Goal: Task Accomplishment & Management: Manage account settings

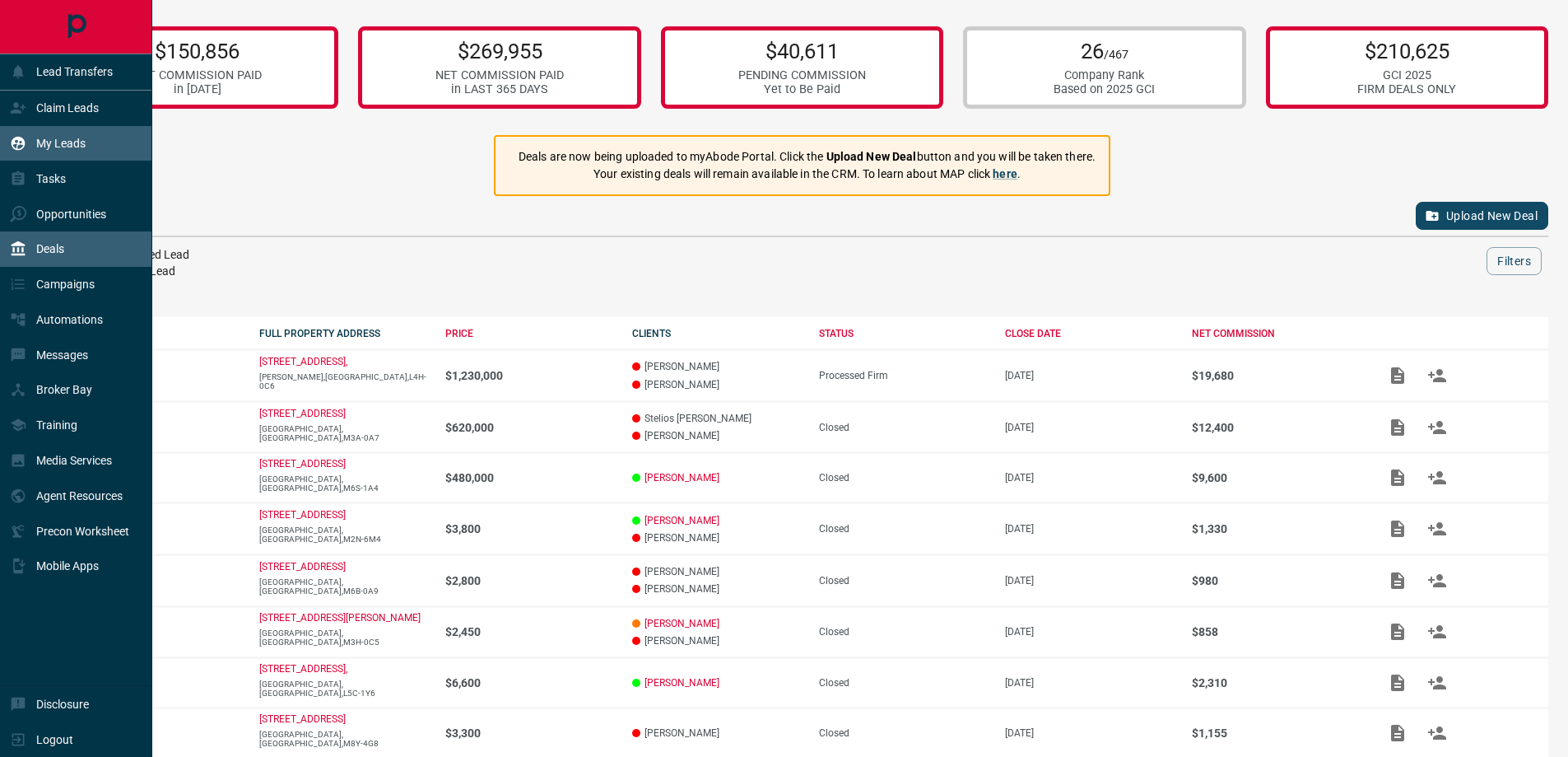
click at [30, 142] on div "My Leads" at bounding box center [47, 144] width 76 height 27
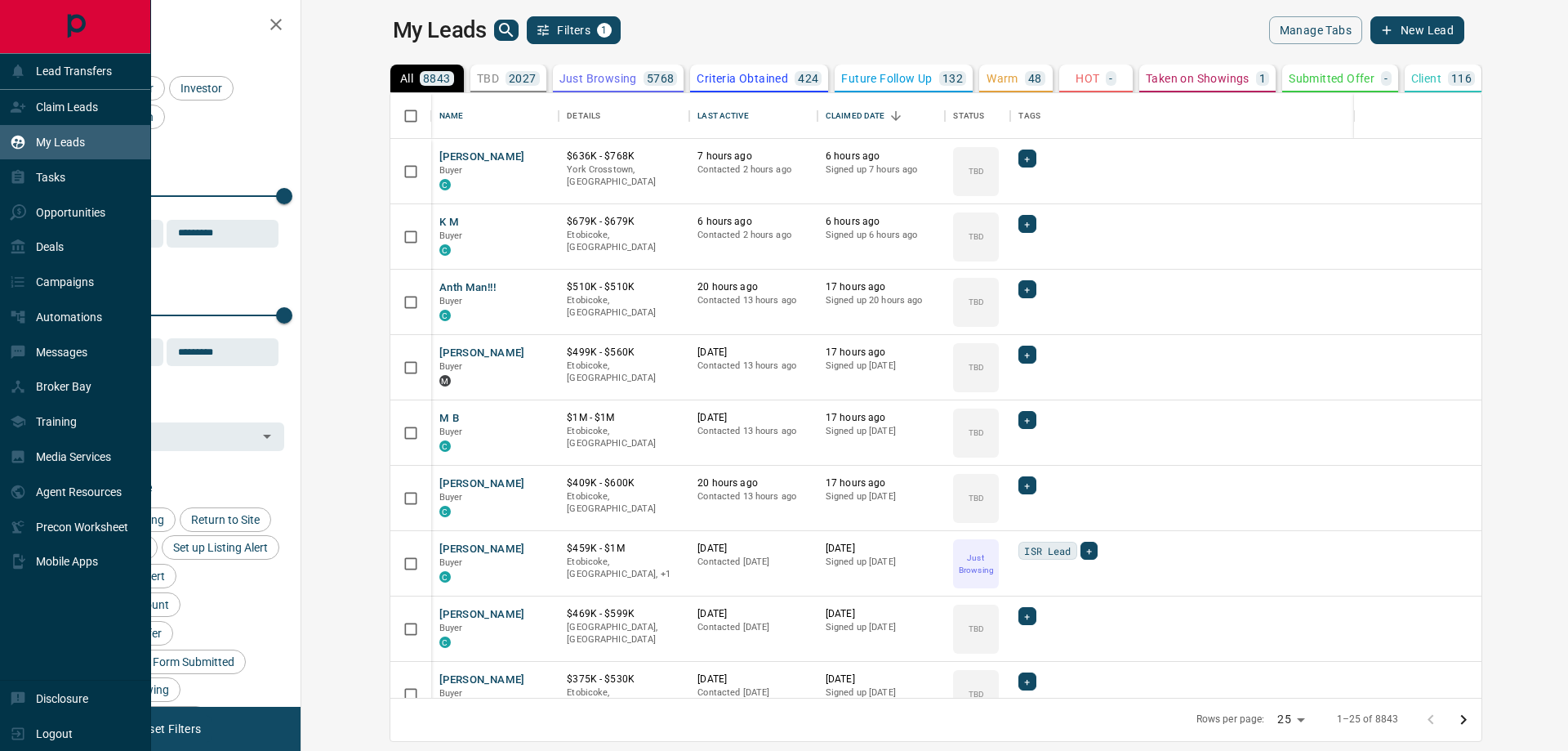
scroll to position [592, 1247]
click at [78, 102] on p "Claim Leads" at bounding box center [67, 107] width 62 height 13
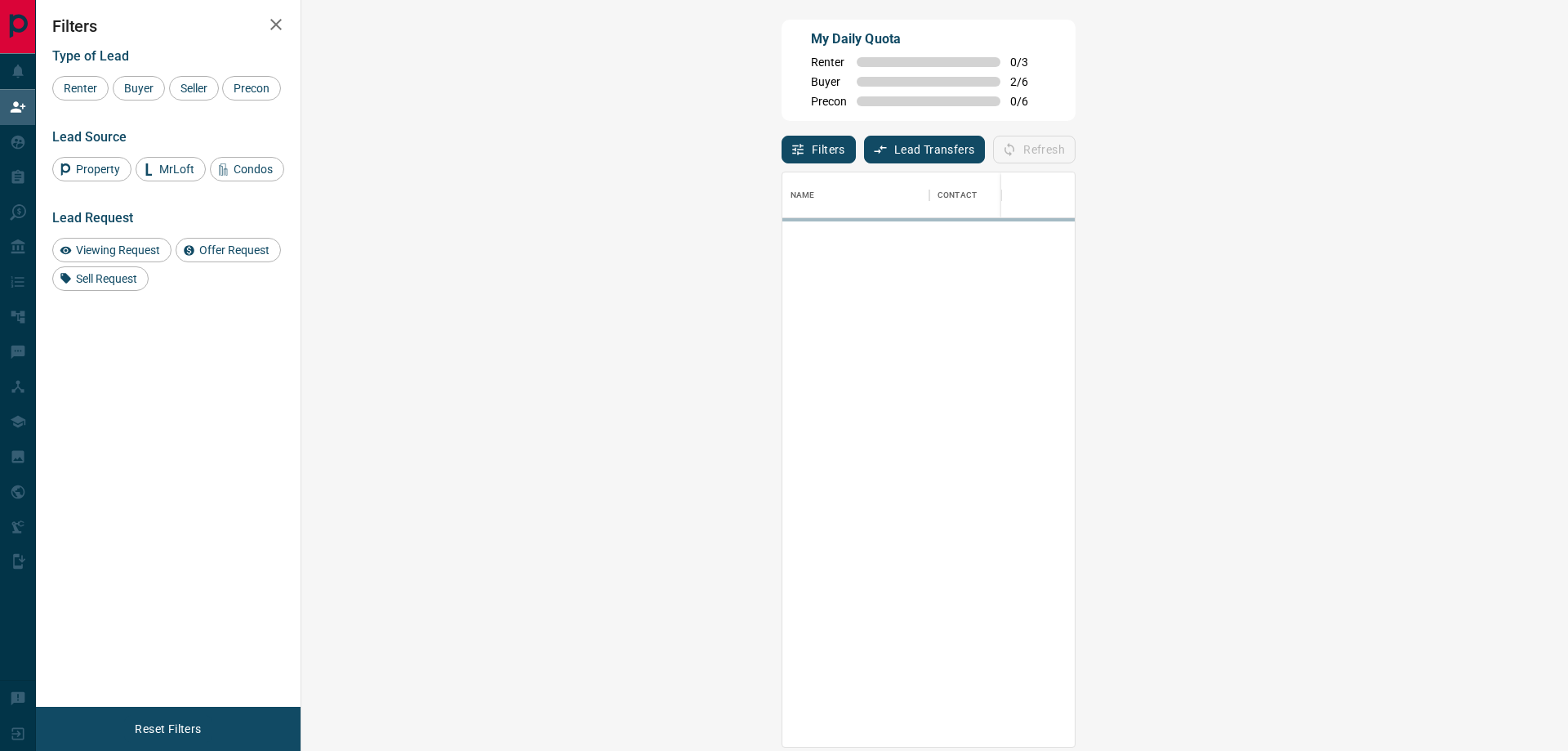
scroll to position [562, 1219]
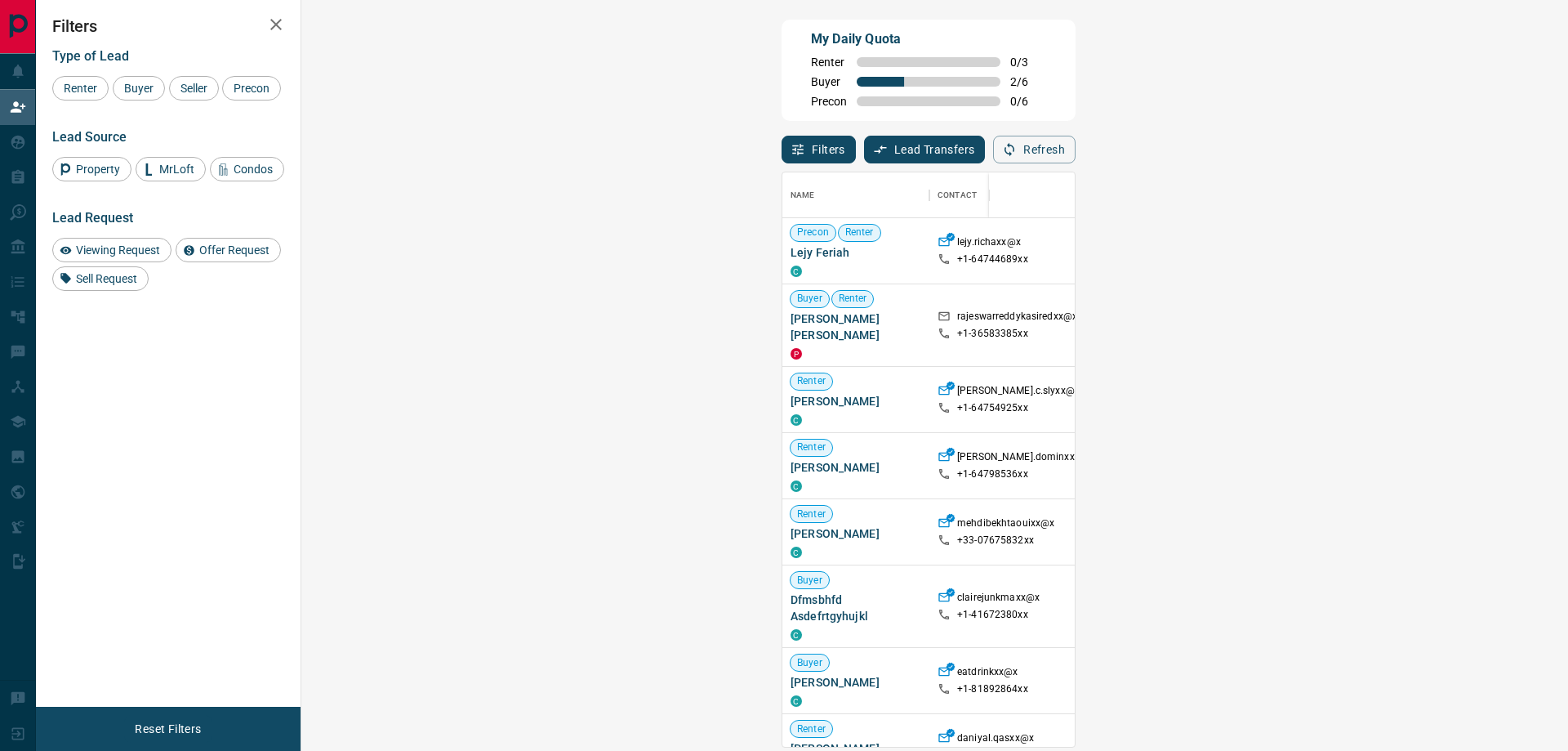
click at [1413, 253] on span "Viewing Request ( 1 )" at bounding box center [1458, 250] width 89 height 12
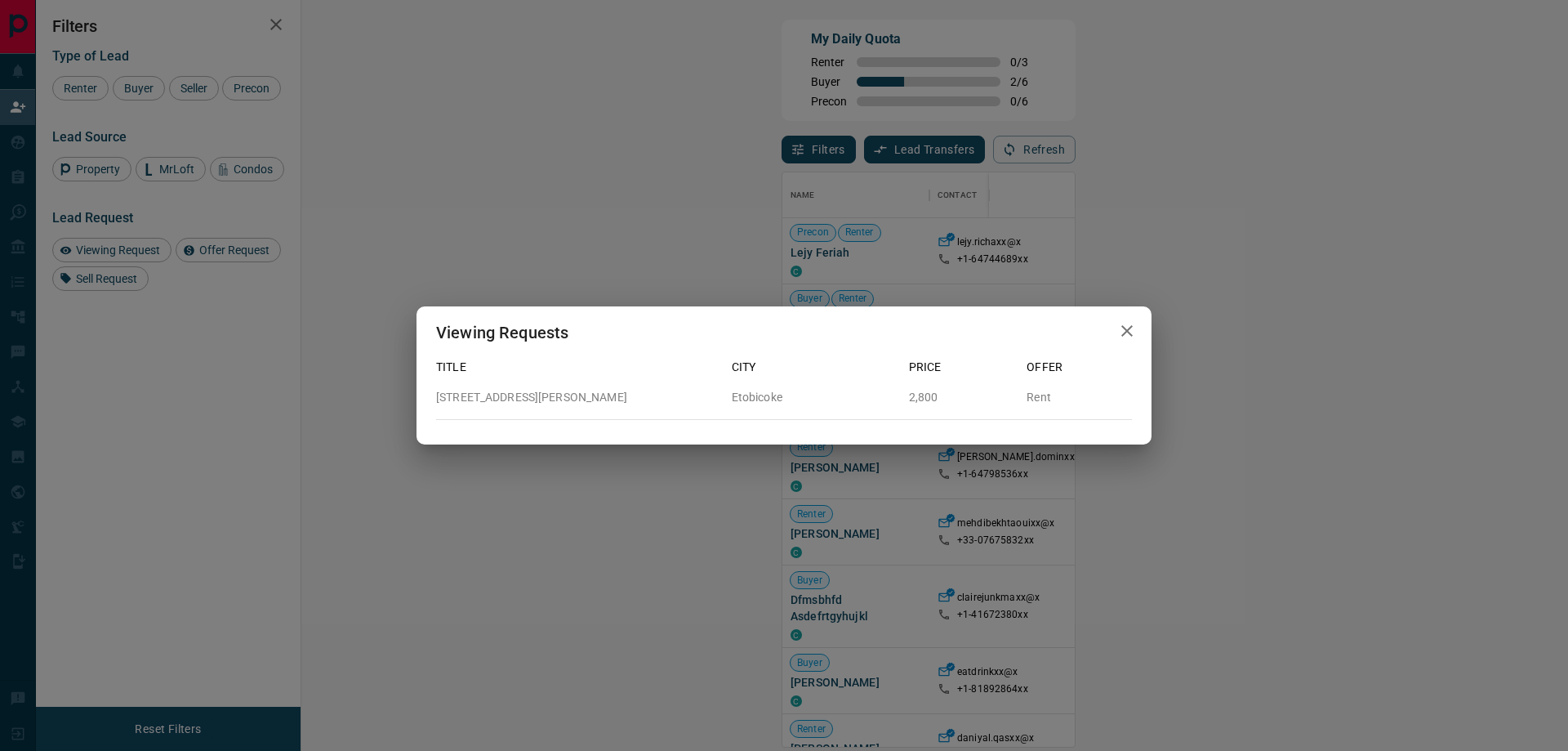
click at [17, 162] on div "Viewing Requests Title City Price Offer [STREET_ADDRESS][PERSON_NAME] 2,800 Rent" at bounding box center [784, 375] width 1568 height 751
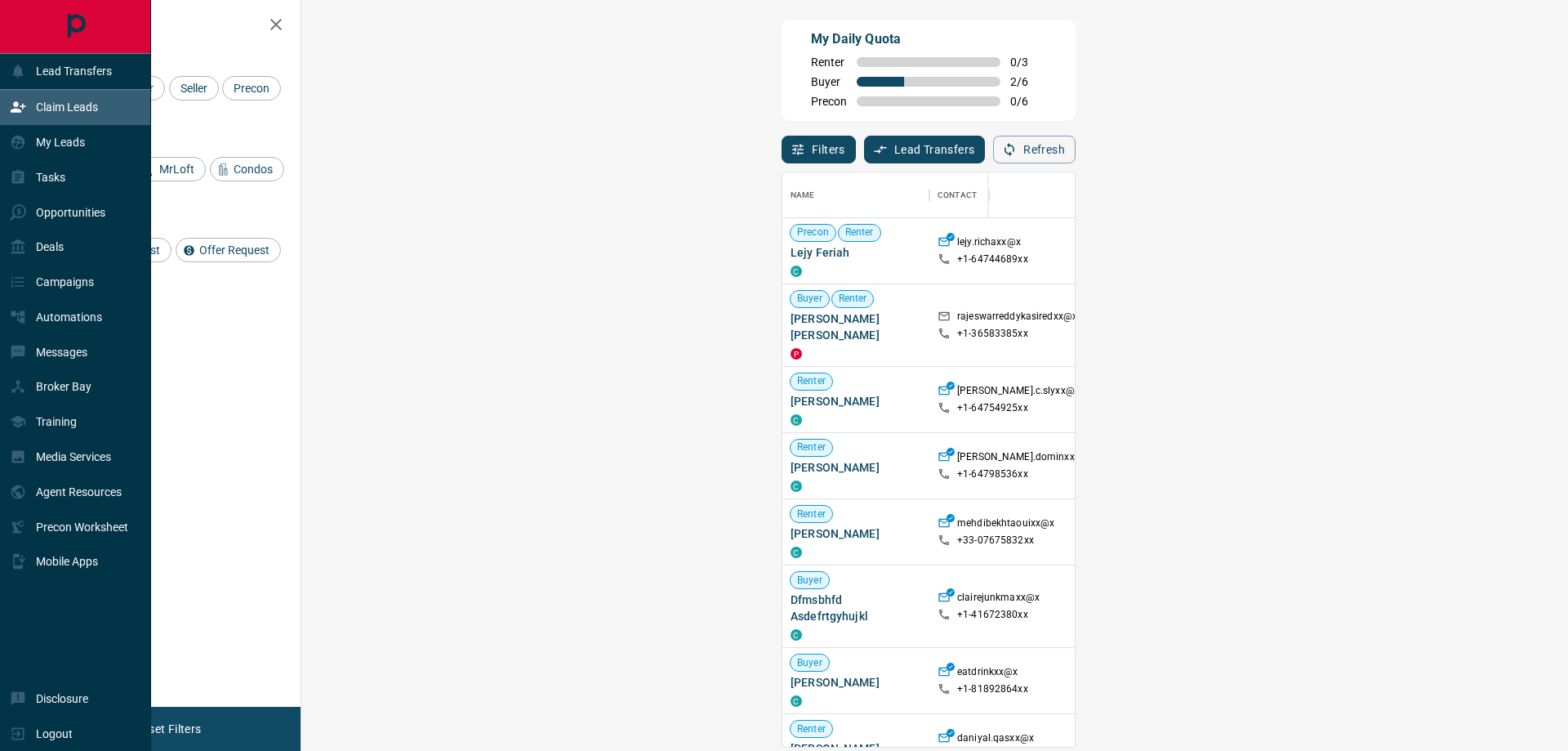
click at [19, 145] on icon at bounding box center [18, 142] width 16 height 16
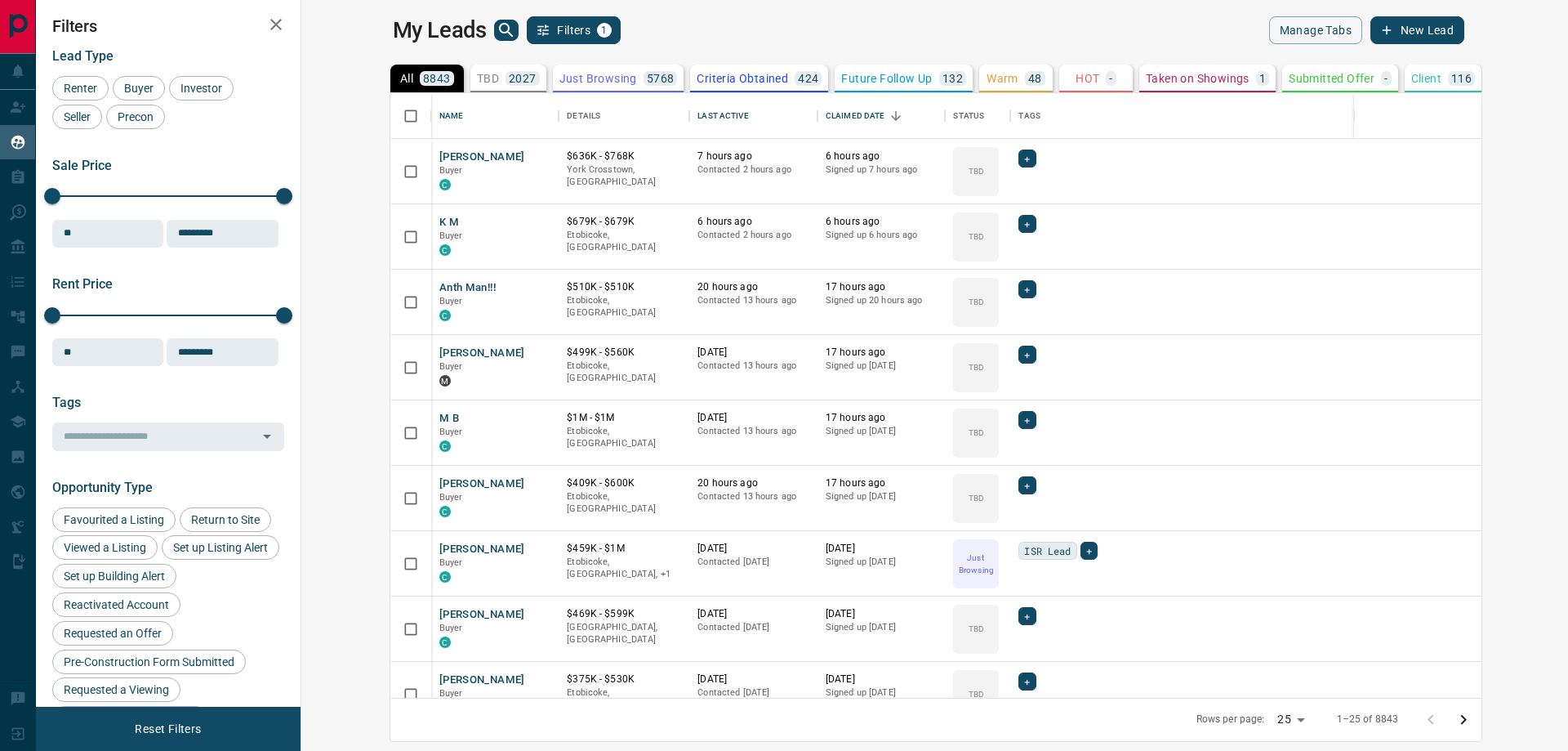
scroll to position [592, 1247]
click at [499, 25] on icon "search button" at bounding box center [505, 29] width 14 height 14
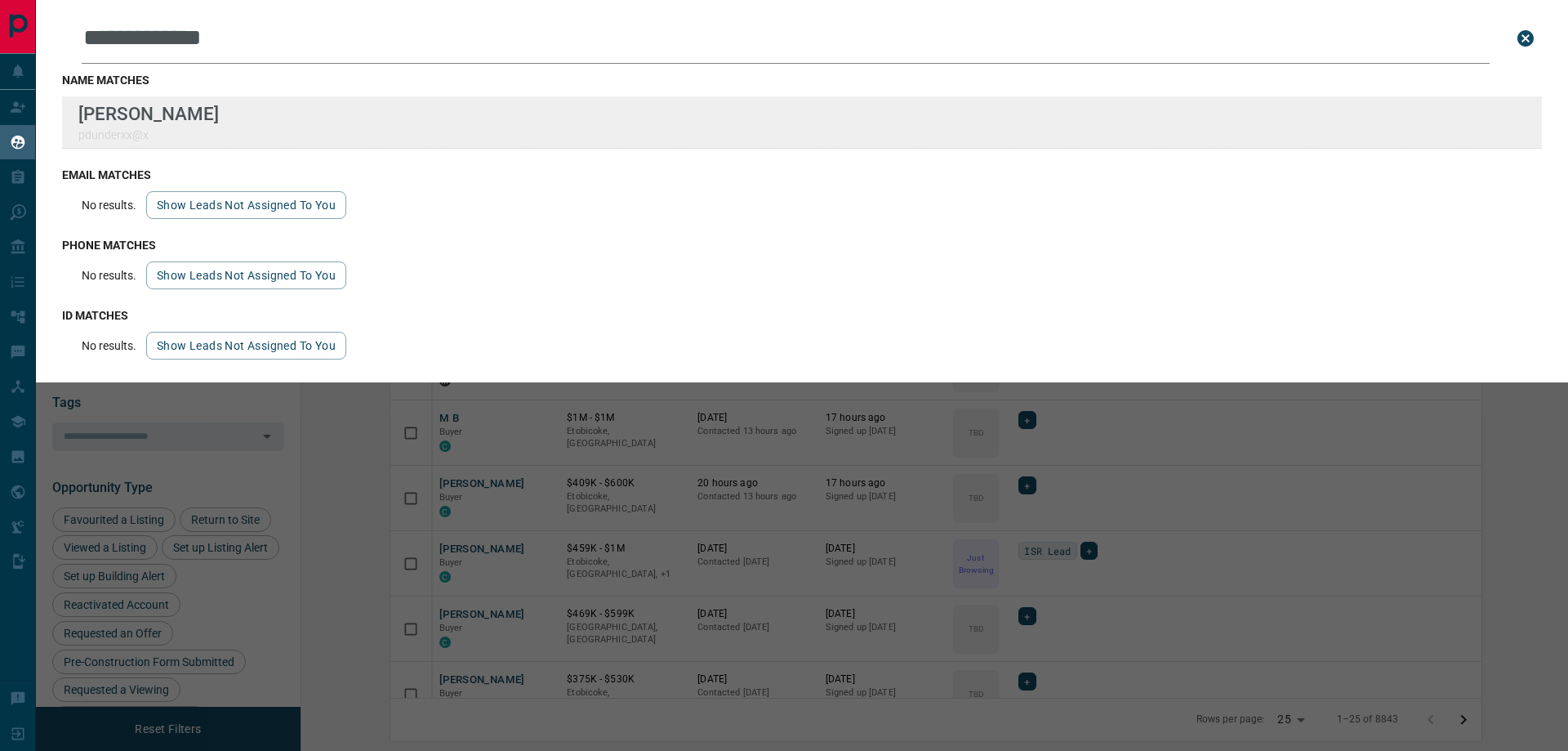
type input "**********"
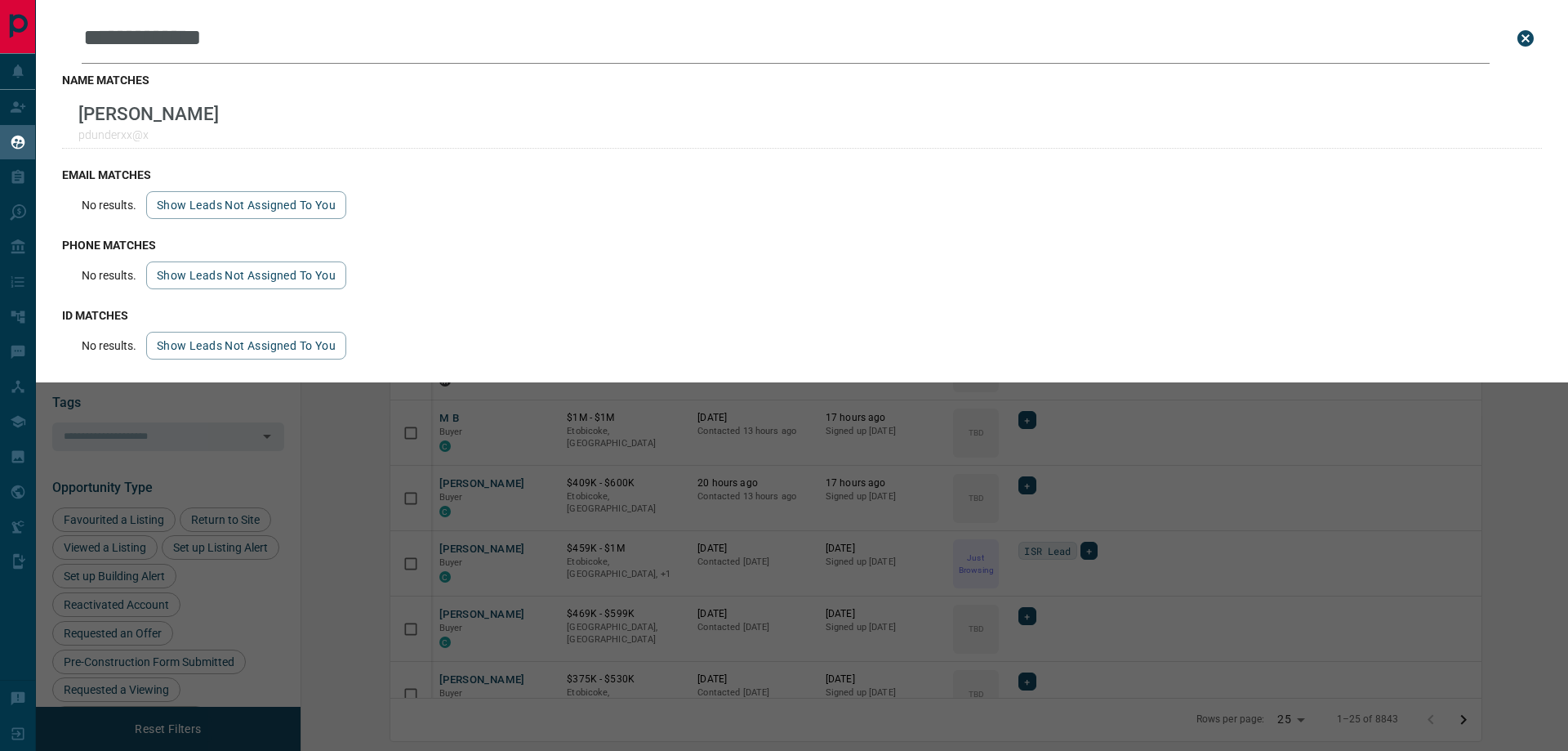
click at [1532, 34] on icon "close search bar" at bounding box center [1526, 38] width 16 height 16
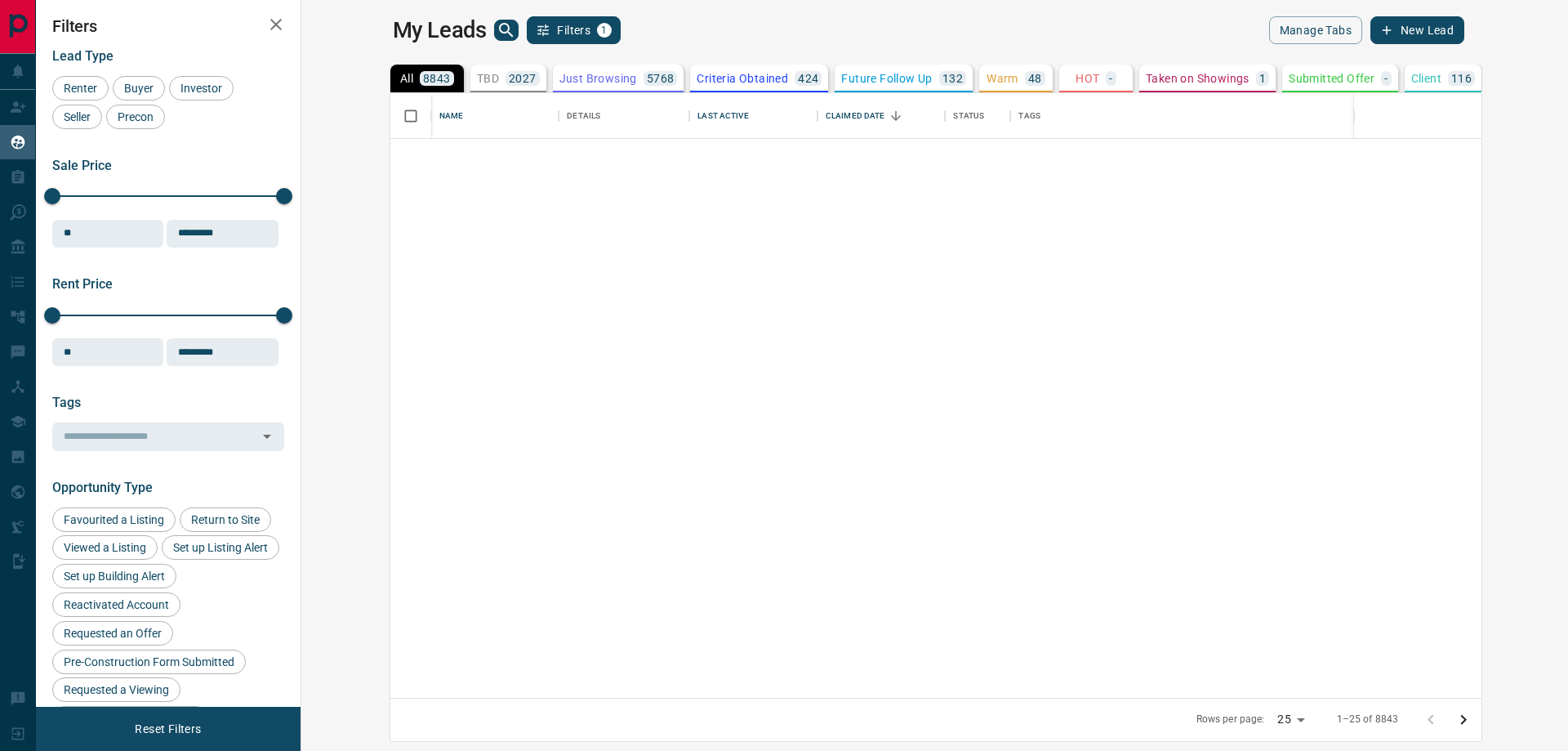
scroll to position [0, 0]
